Goal: Transaction & Acquisition: Purchase product/service

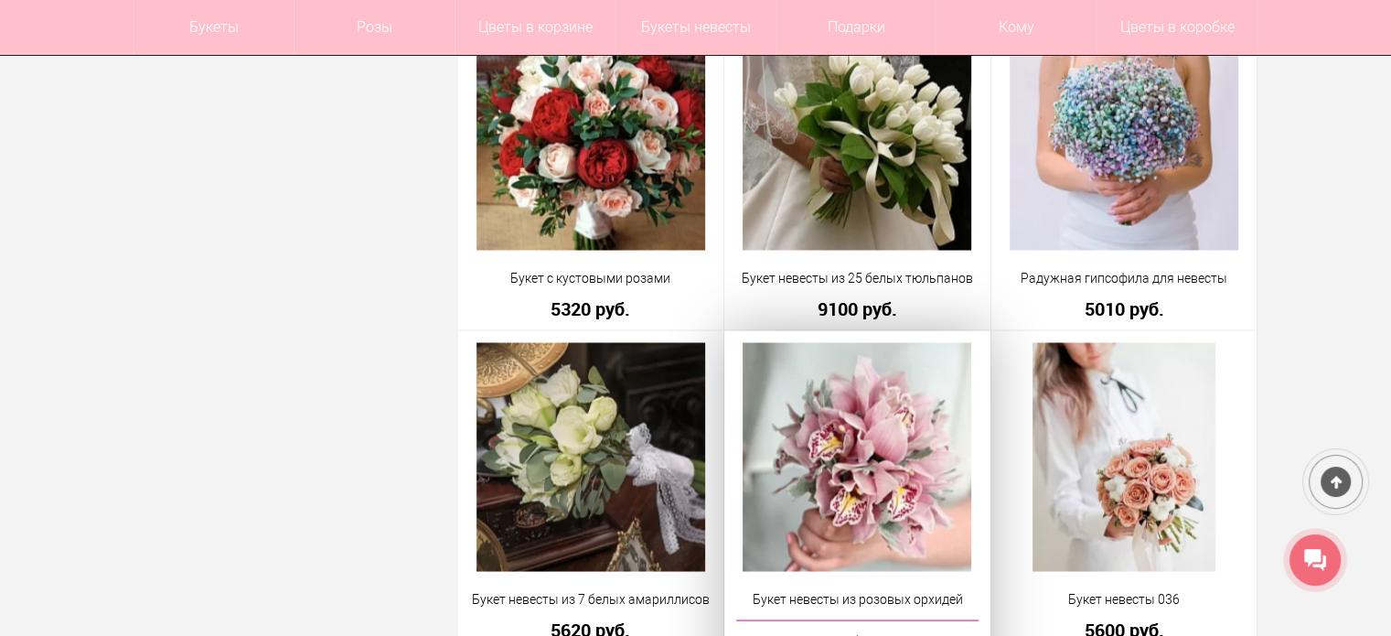
scroll to position [3234, 0]
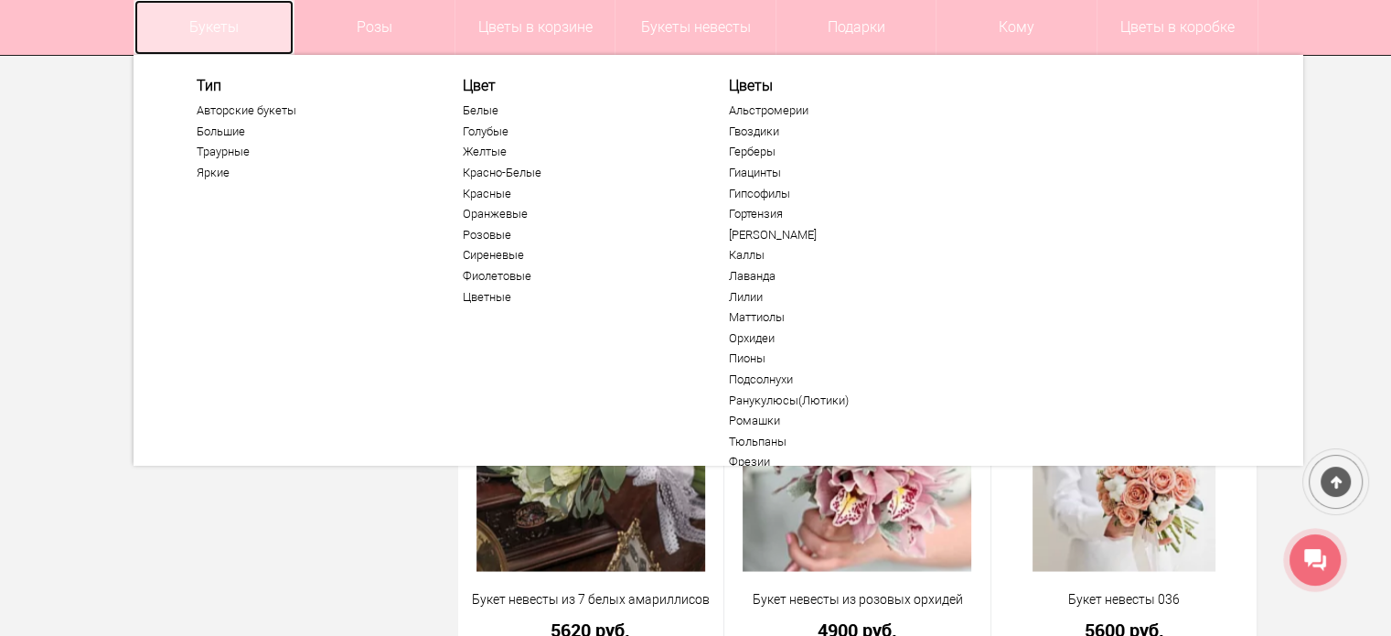
click at [195, 38] on link "Букеты" at bounding box center [214, 27] width 160 height 55
click at [251, 118] on ul "Авторские букеты Большие Траурные Яркие" at bounding box center [309, 144] width 225 height 82
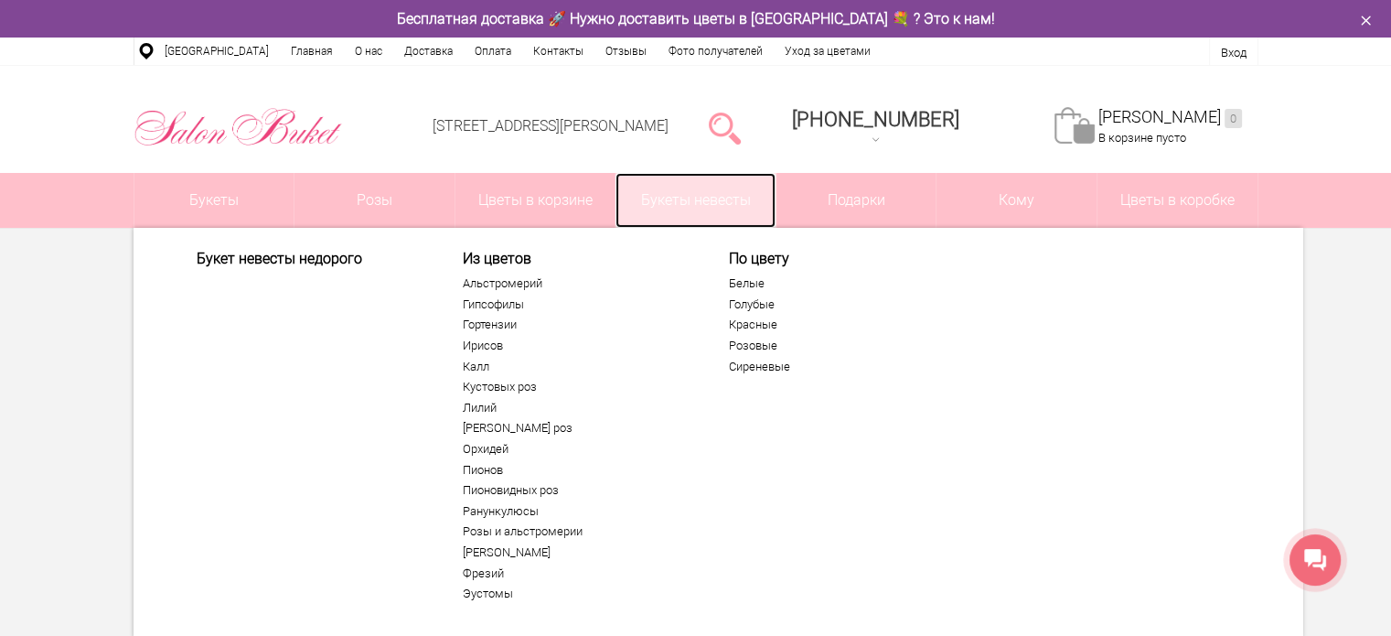
click at [699, 197] on link "Букеты невесты" at bounding box center [695, 200] width 160 height 55
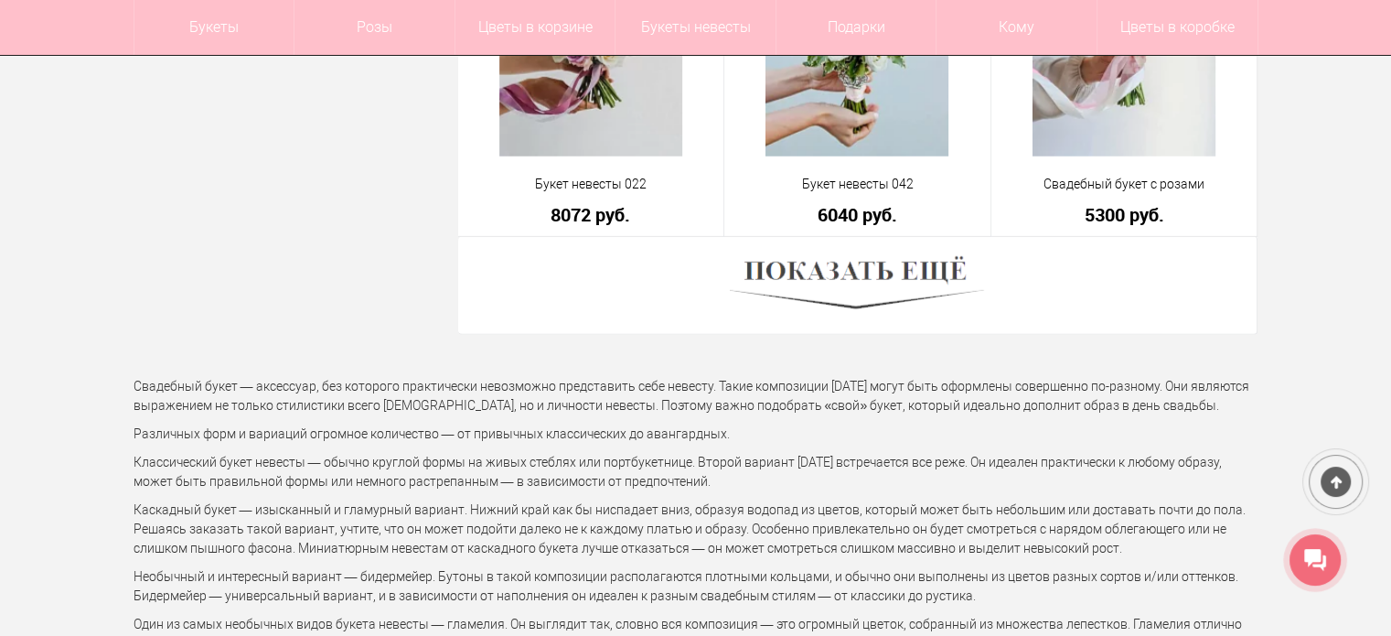
scroll to position [5304, 0]
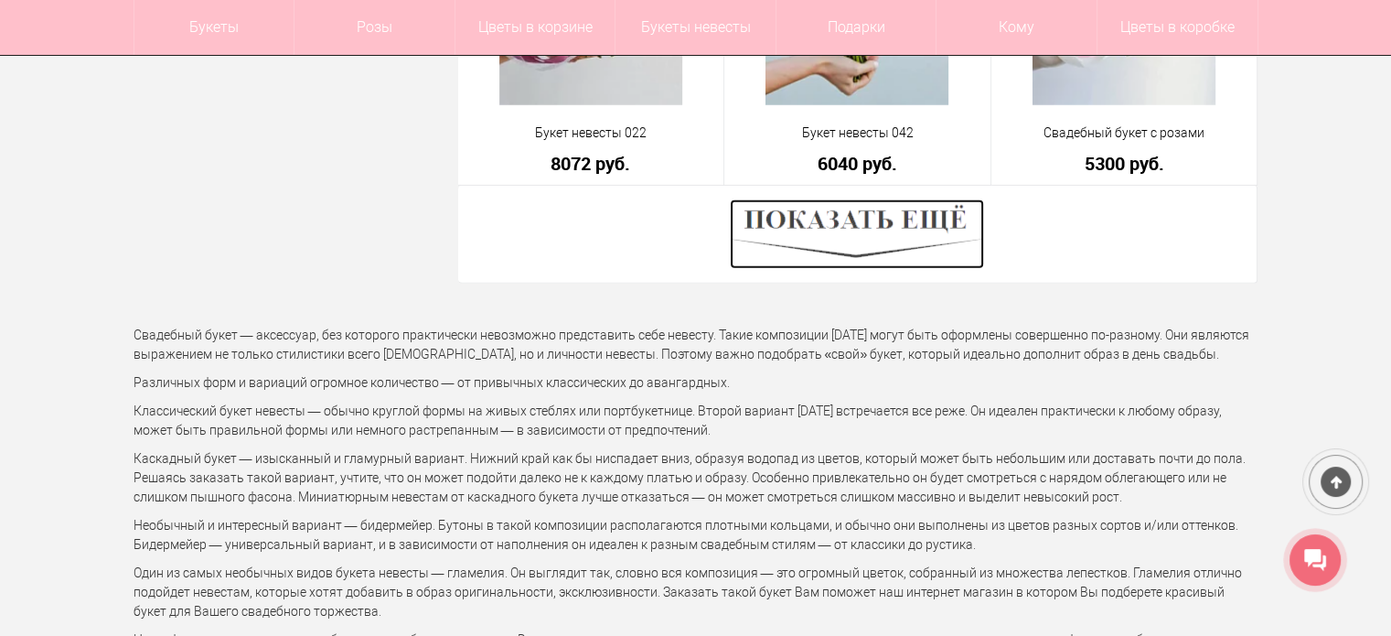
click at [850, 244] on img at bounding box center [857, 234] width 254 height 70
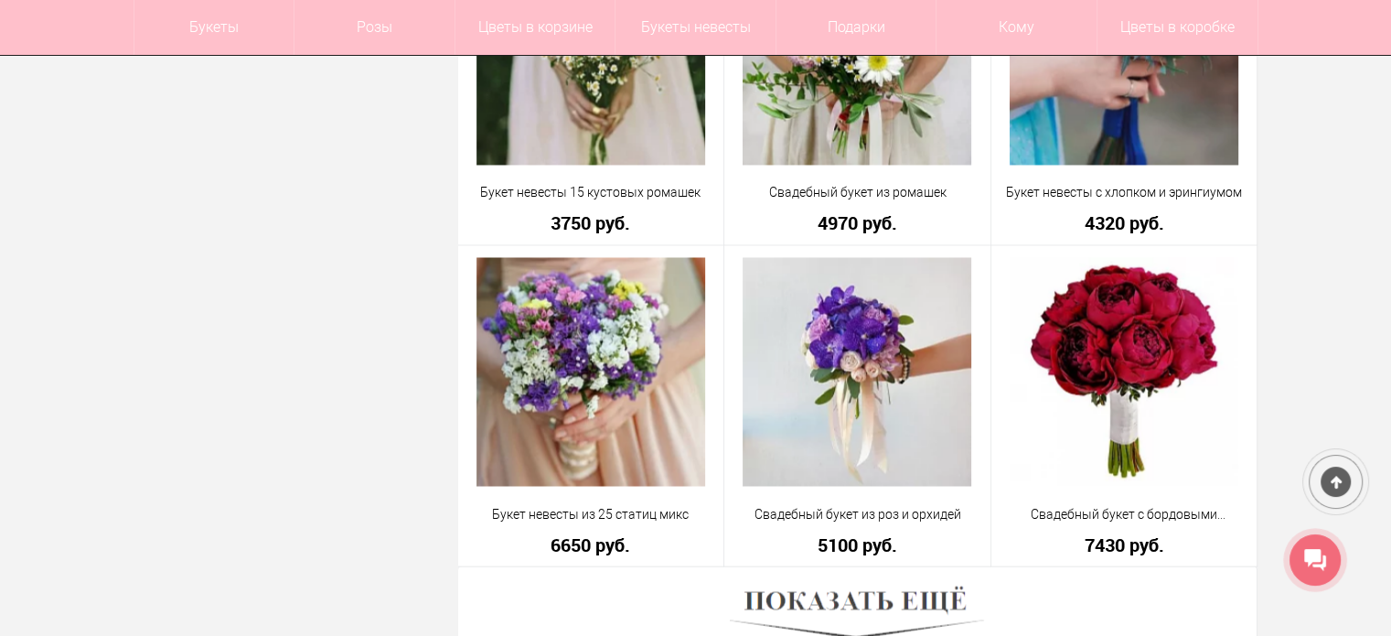
scroll to position [10151, 0]
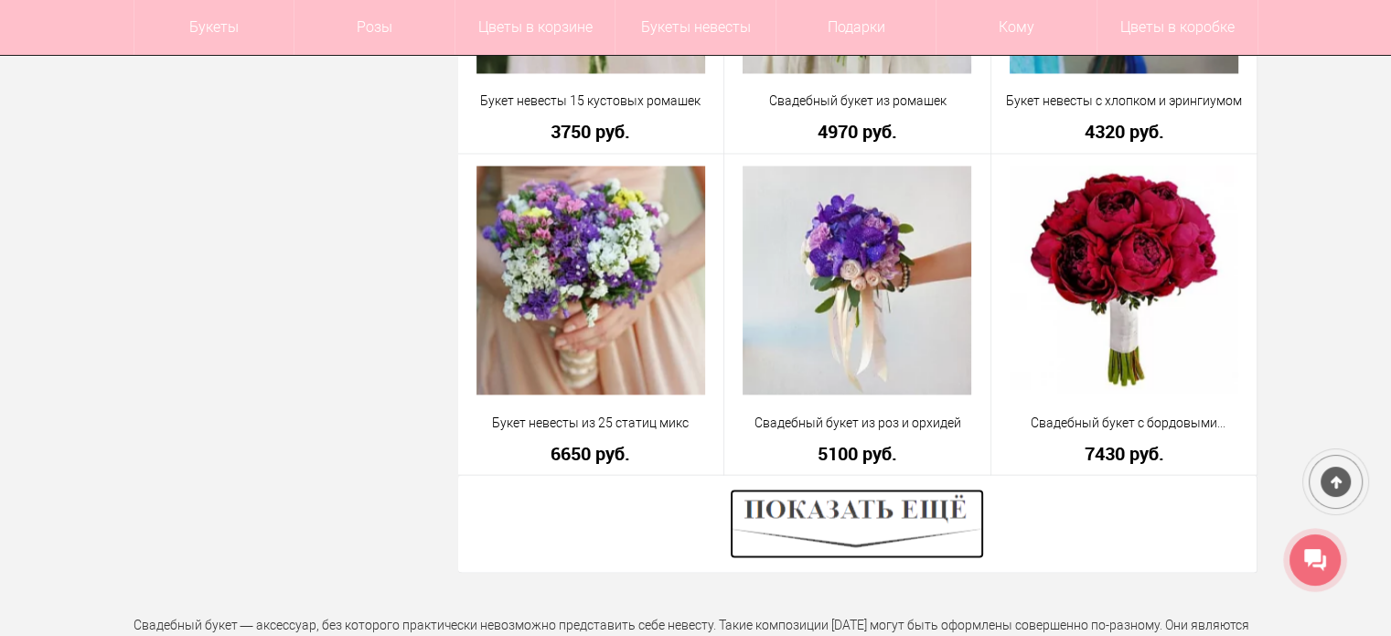
click at [851, 538] on img at bounding box center [857, 523] width 254 height 70
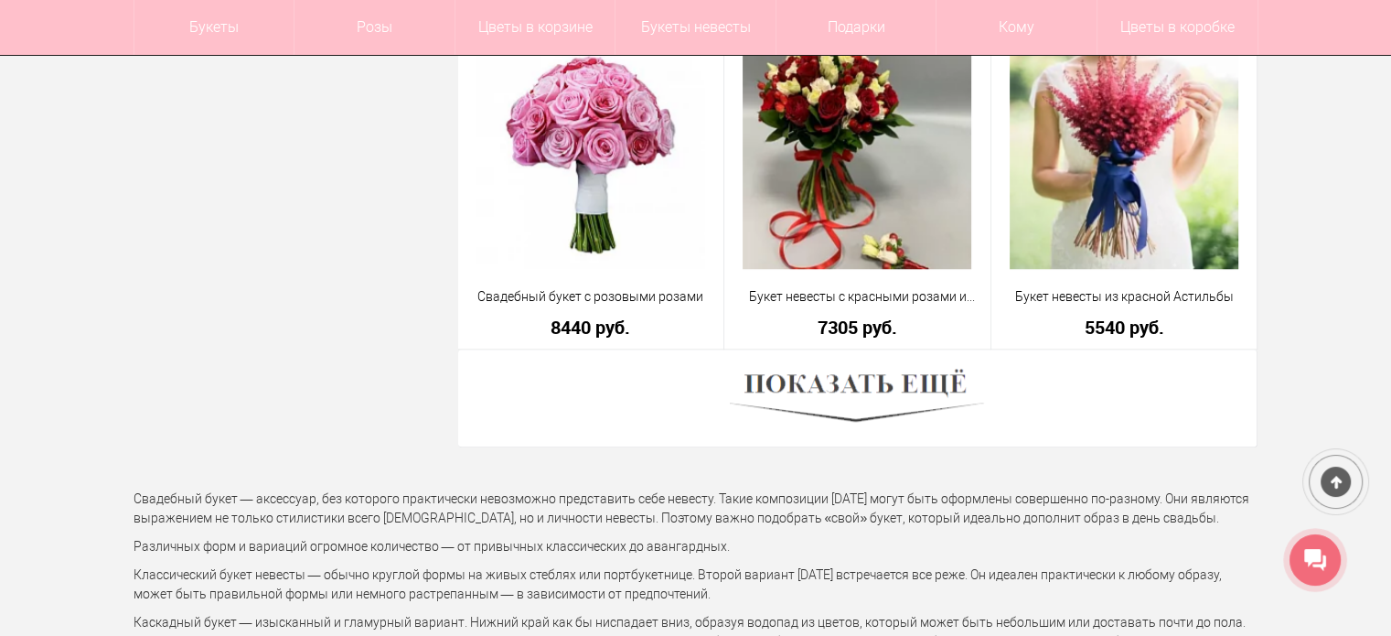
scroll to position [15455, 0]
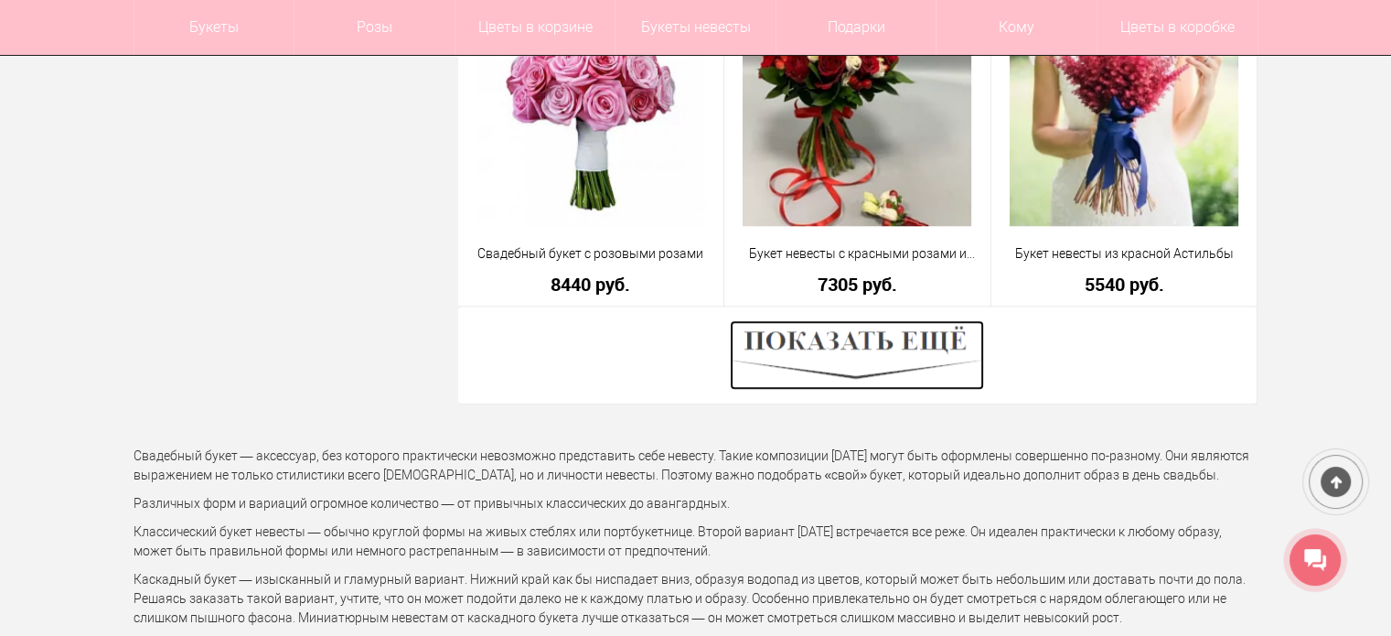
click at [836, 349] on img at bounding box center [857, 355] width 254 height 70
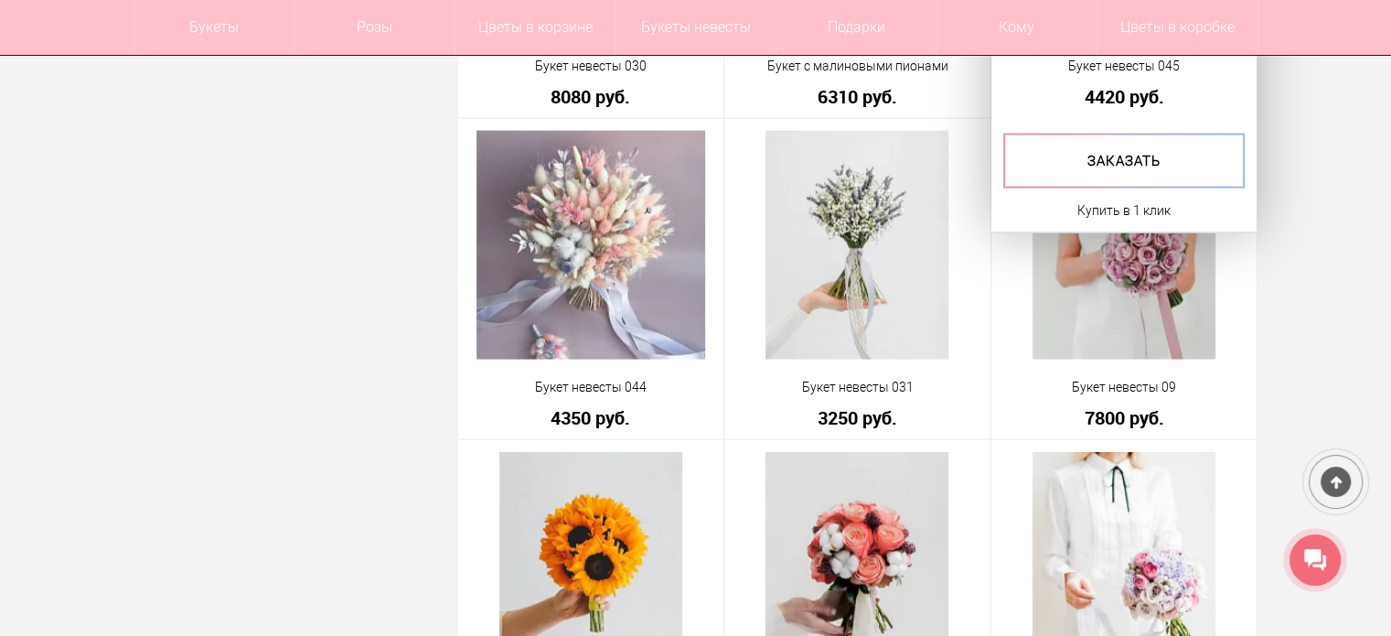
scroll to position [17833, 0]
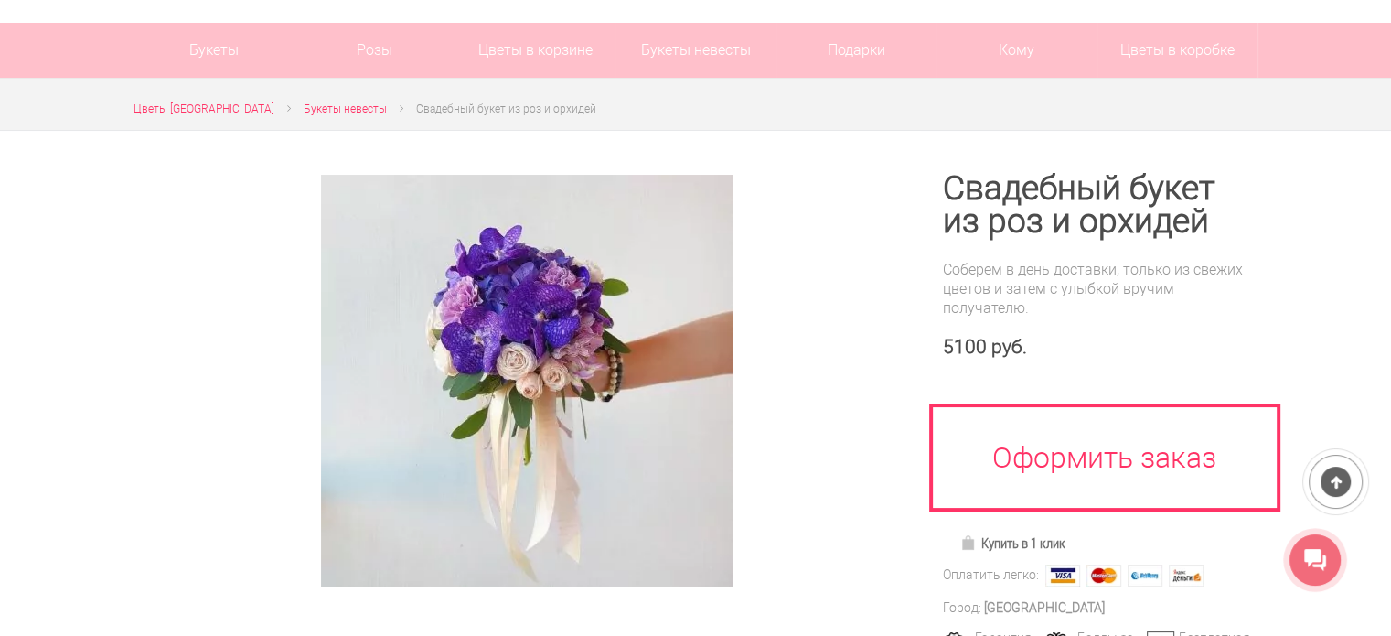
scroll to position [183, 0]
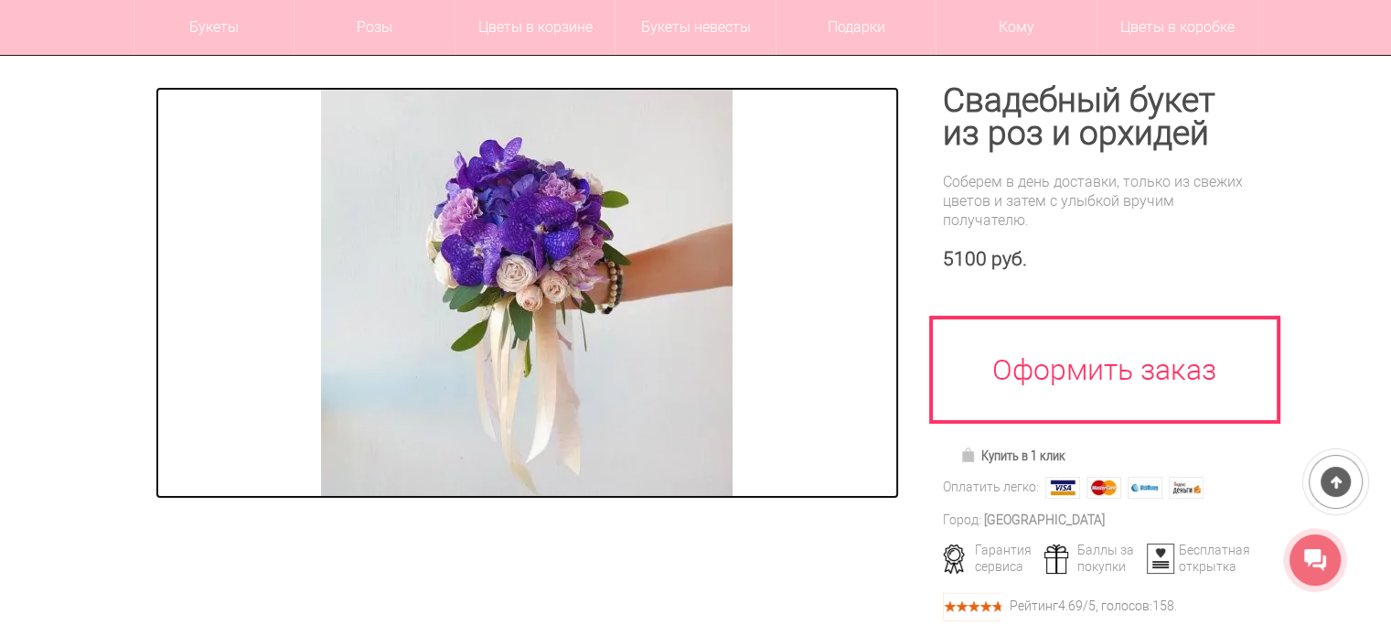
click at [620, 364] on img at bounding box center [527, 293] width 412 height 412
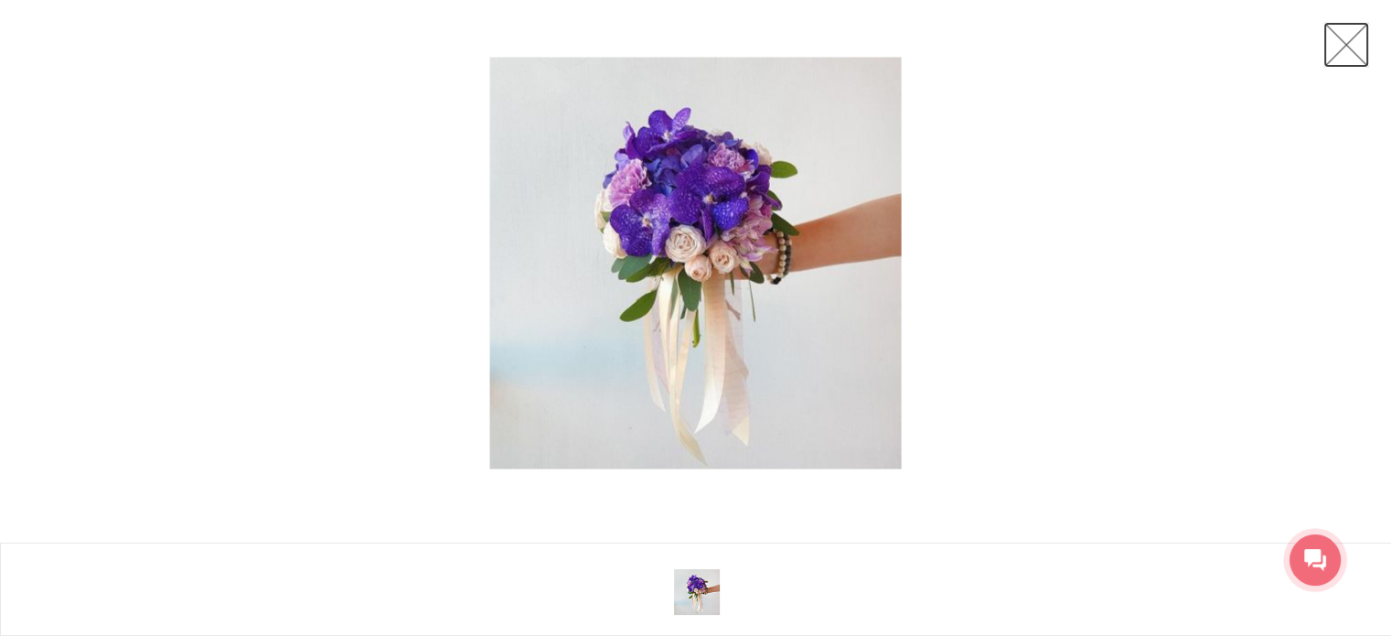
click at [1353, 50] on link at bounding box center [1346, 45] width 46 height 46
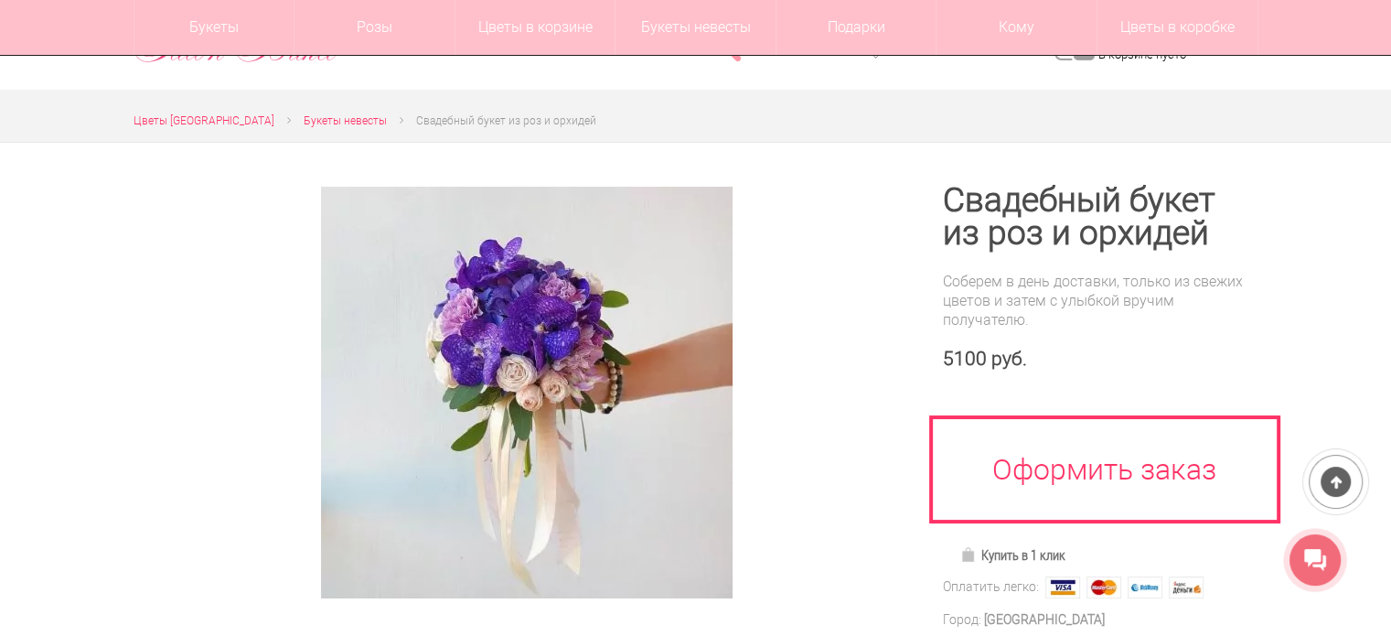
scroll to position [274, 0]
